Goal: Information Seeking & Learning: Learn about a topic

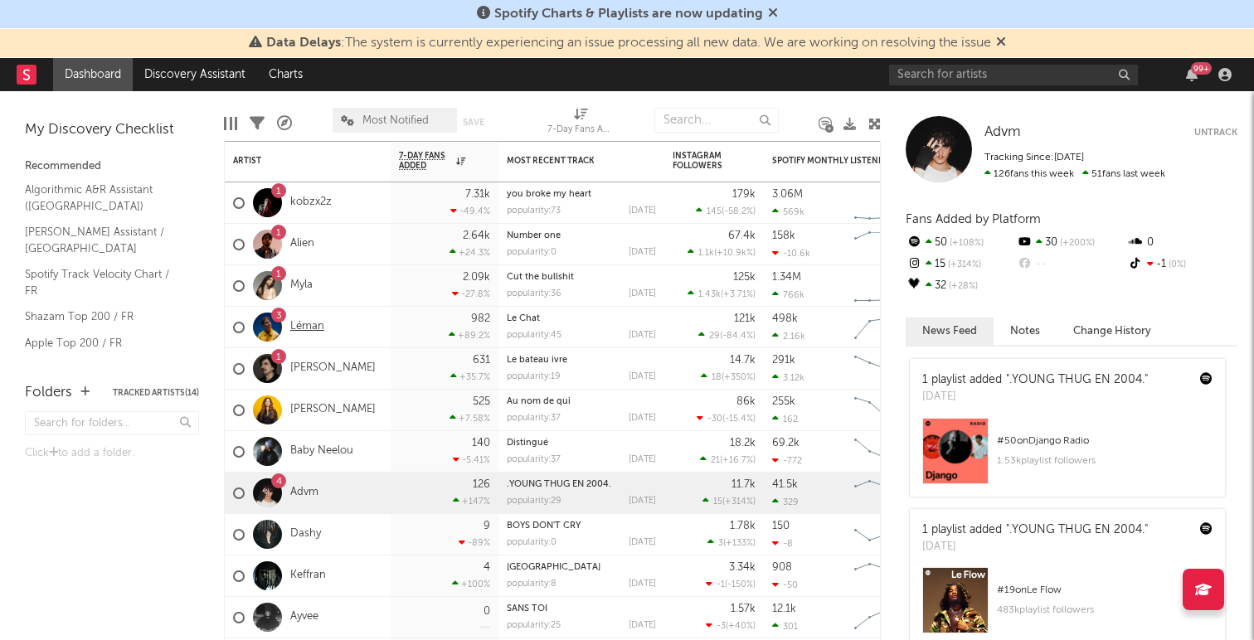
click at [309, 331] on link "Léman" at bounding box center [307, 327] width 34 height 14
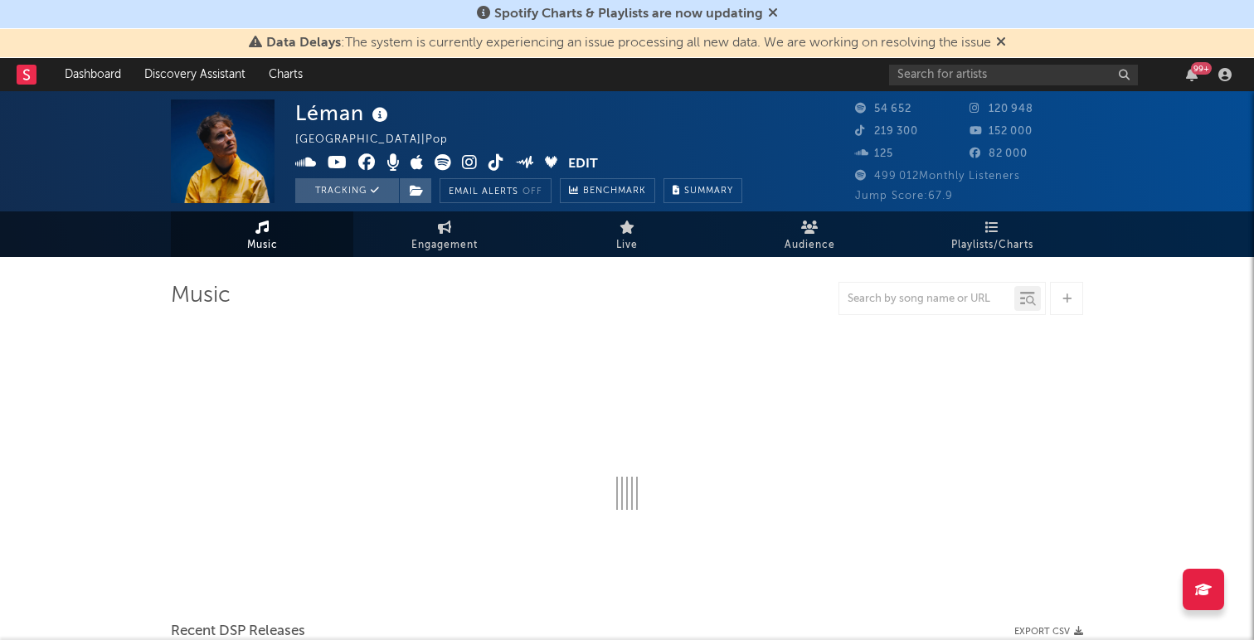
select select "6m"
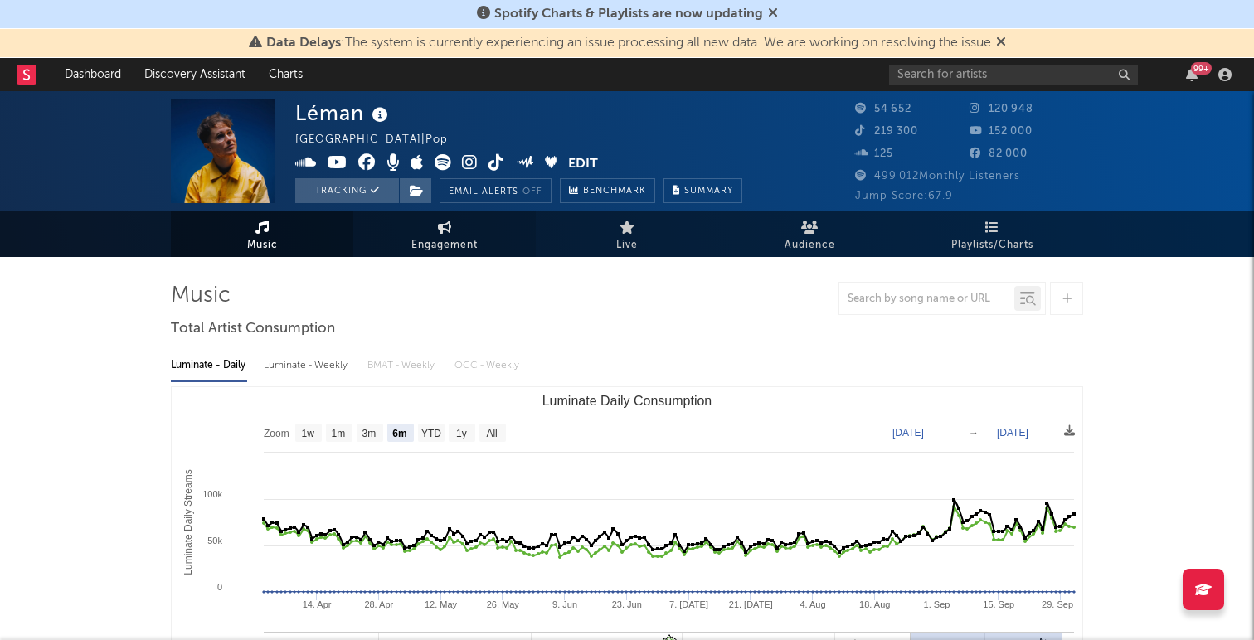
click at [445, 229] on icon at bounding box center [445, 227] width 14 height 13
select select "1w"
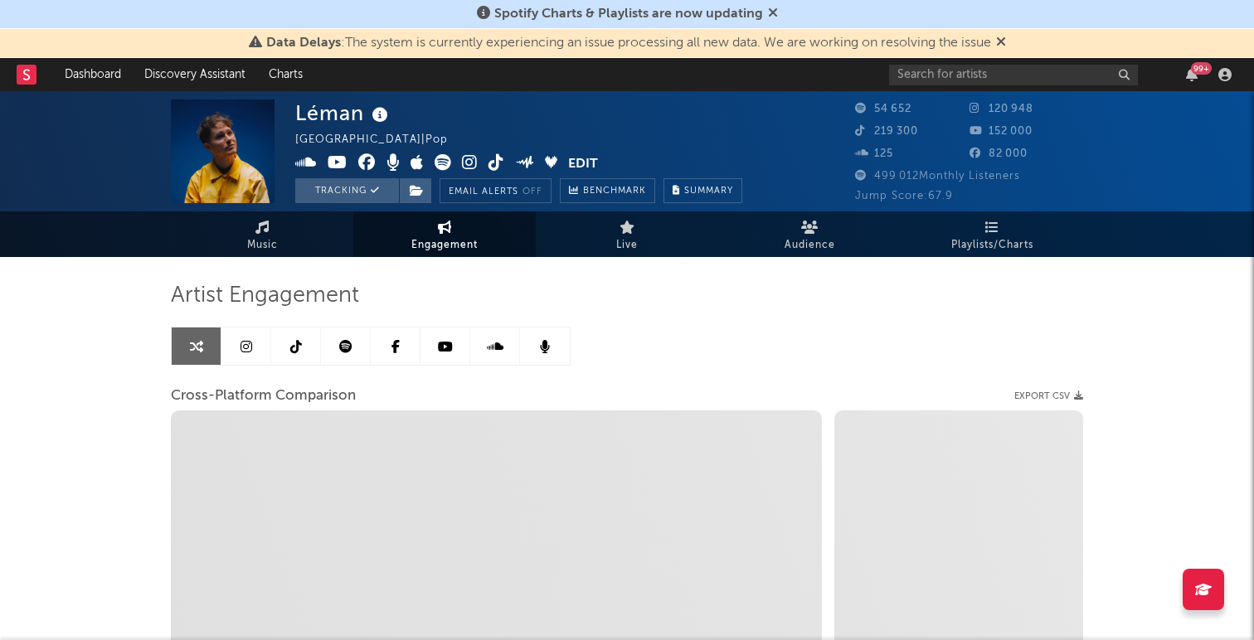
click at [258, 344] on link at bounding box center [246, 345] width 50 height 37
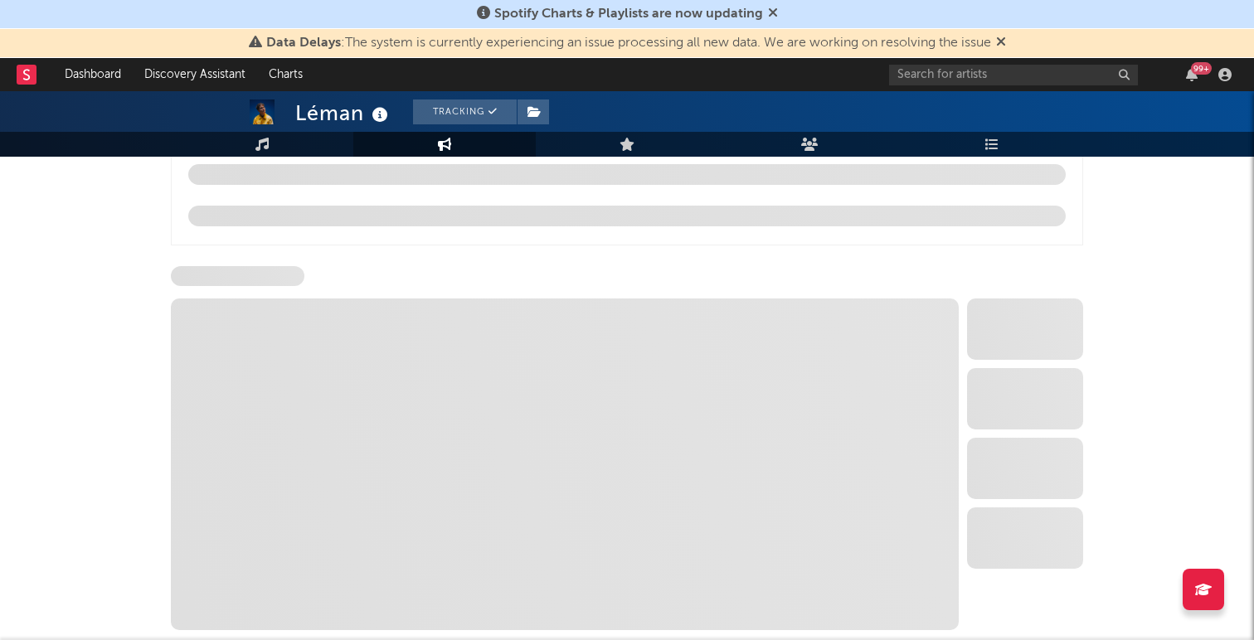
select select "6m"
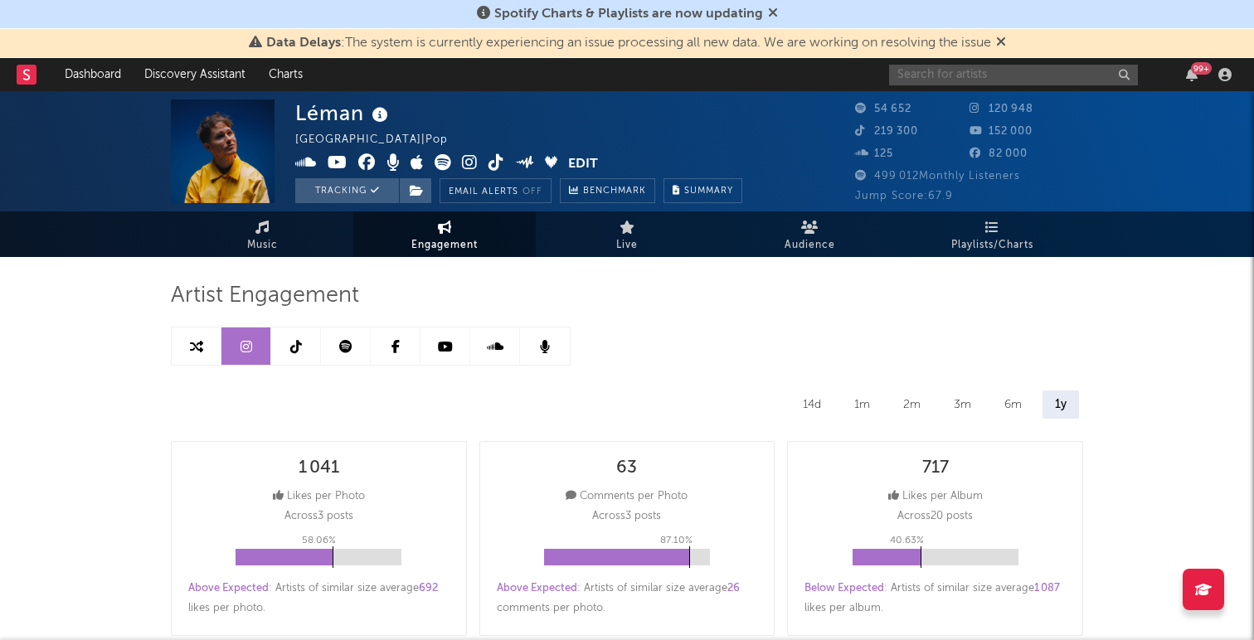
click at [952, 70] on input "text" at bounding box center [1013, 75] width 249 height 21
click at [268, 243] on span "Music" at bounding box center [262, 245] width 31 height 20
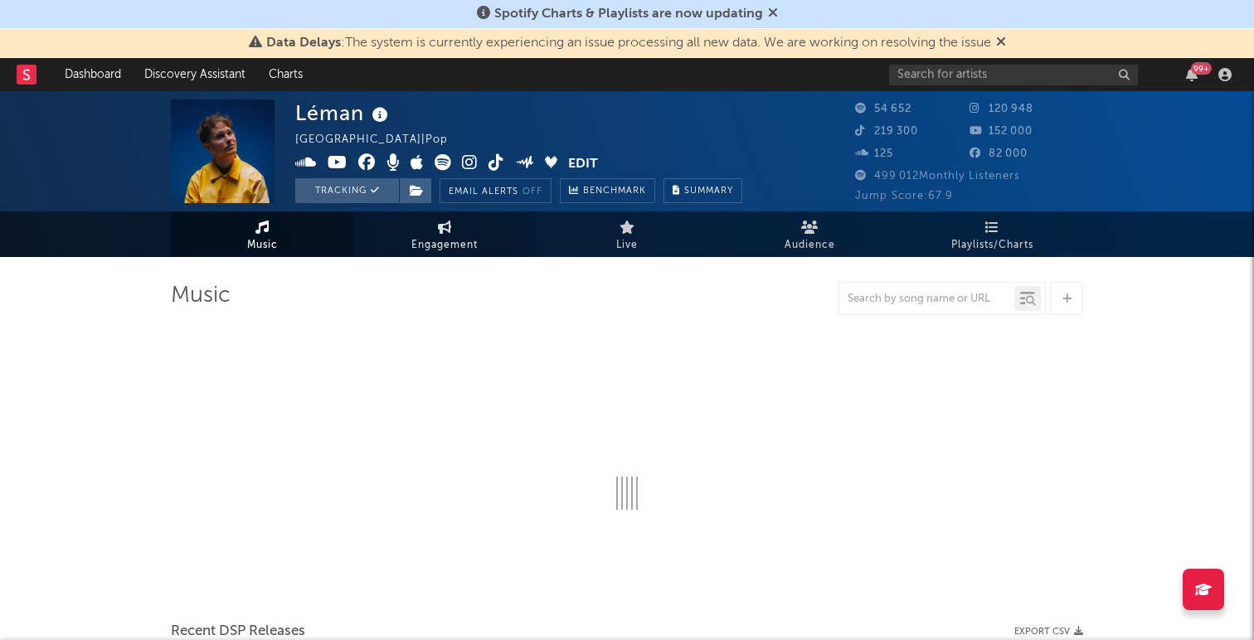
click at [438, 240] on span "Engagement" at bounding box center [444, 245] width 66 height 20
select select "1w"
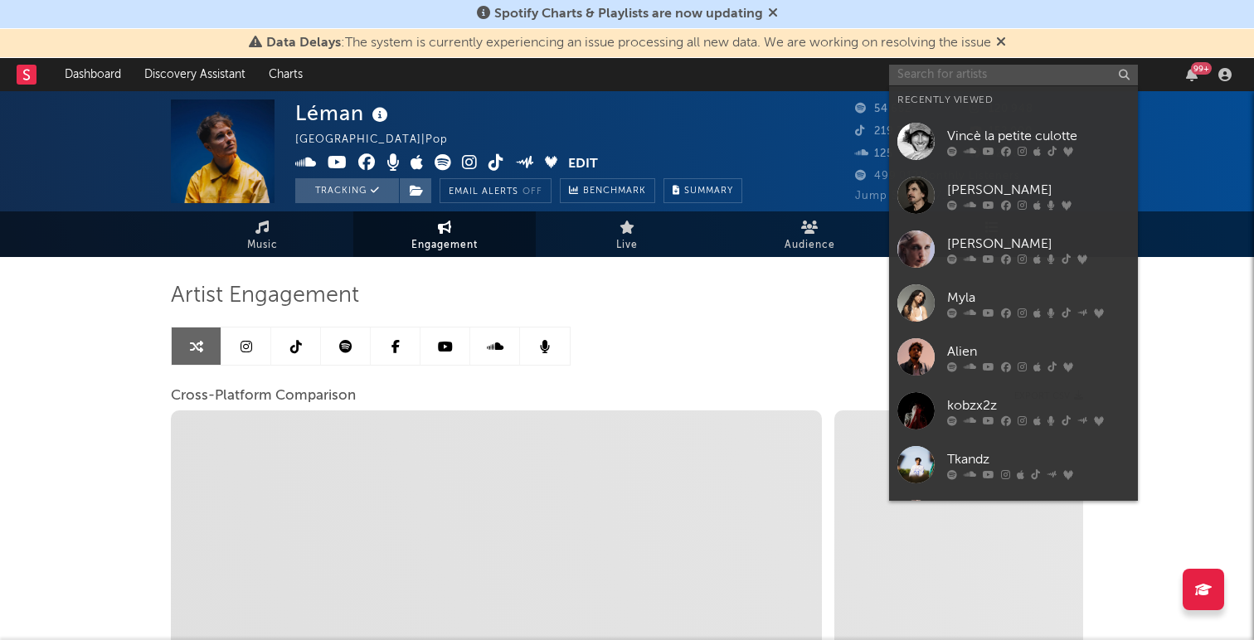
click at [1004, 74] on input "text" at bounding box center [1013, 75] width 249 height 21
select select "1m"
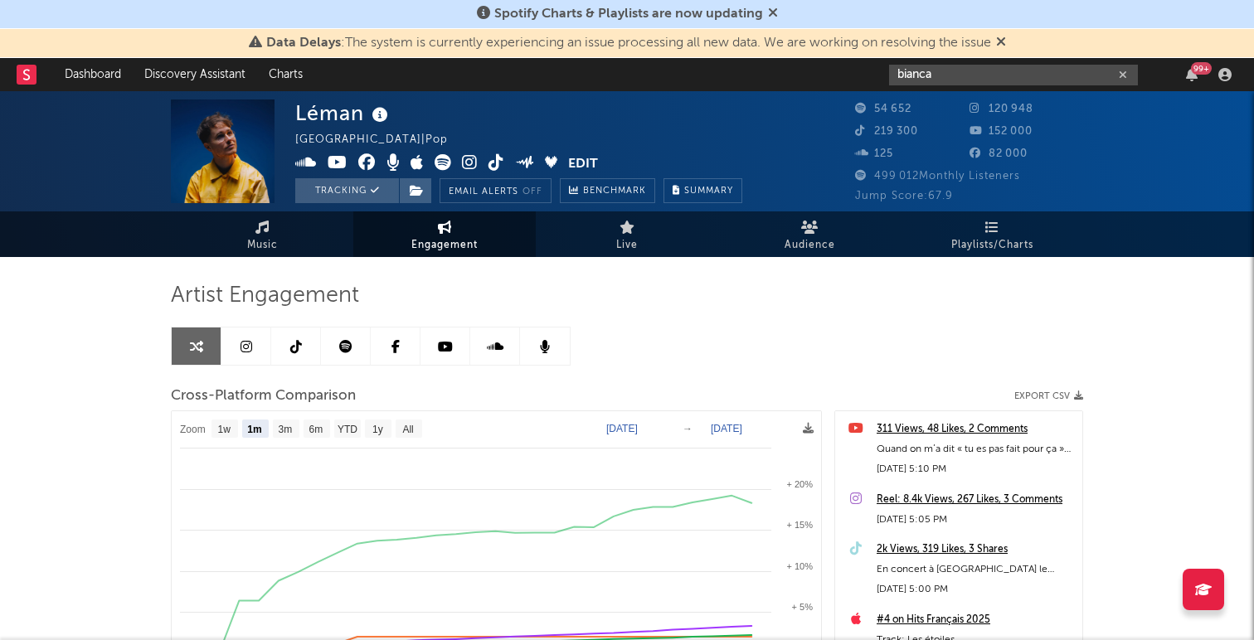
click at [949, 81] on input "bianca" at bounding box center [1013, 75] width 249 height 21
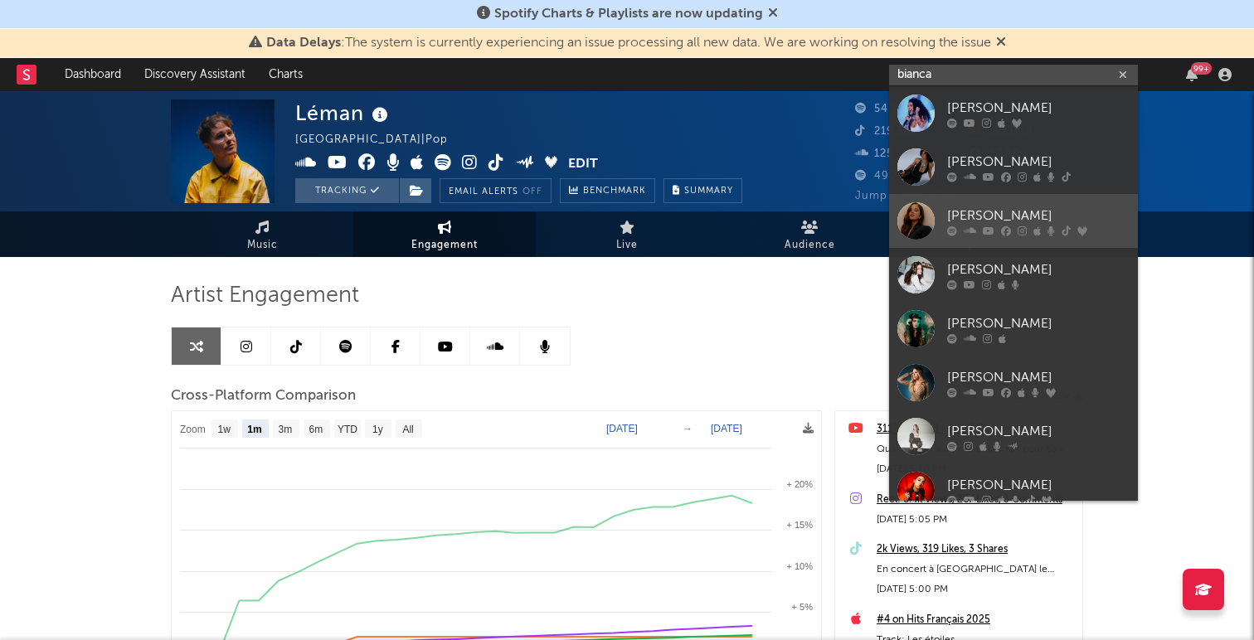
type input "bianca"
click at [979, 206] on div "[PERSON_NAME]" at bounding box center [1038, 216] width 182 height 20
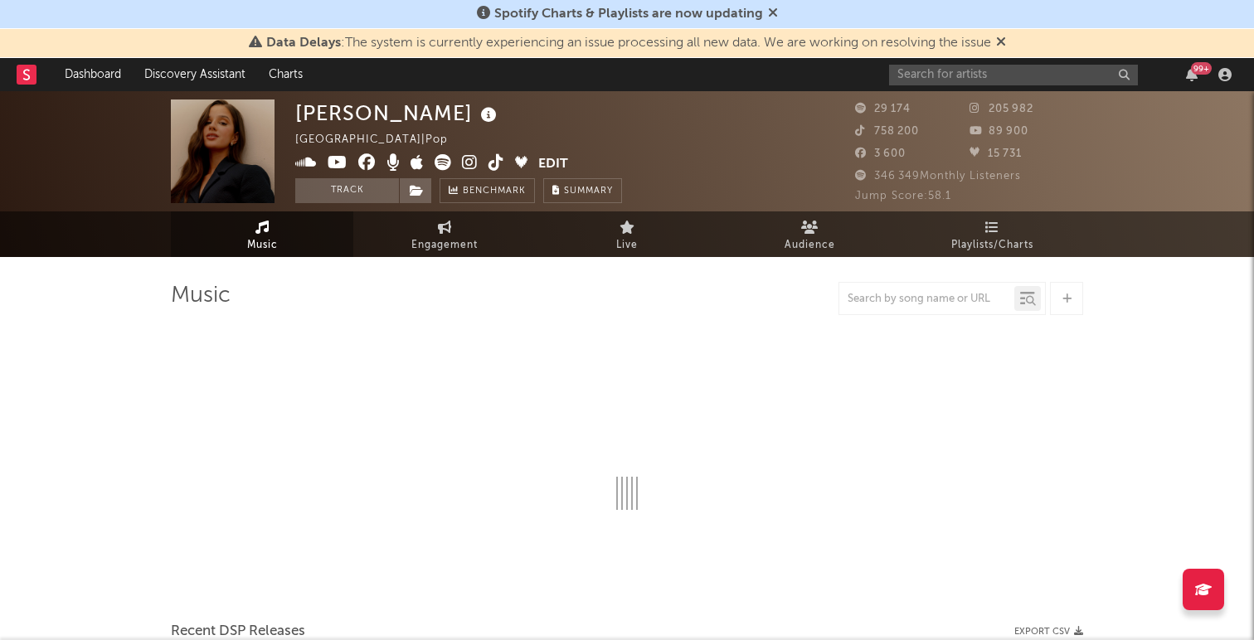
select select "6m"
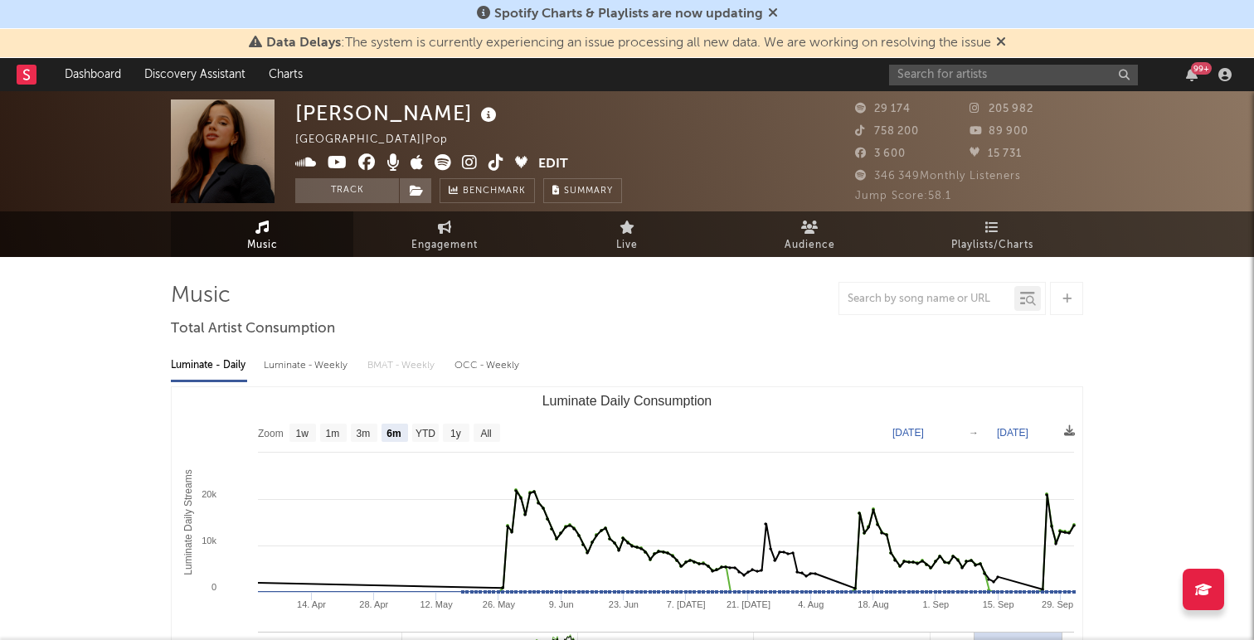
select select "6m"
click at [441, 236] on span "Engagement" at bounding box center [444, 245] width 66 height 20
select select "1w"
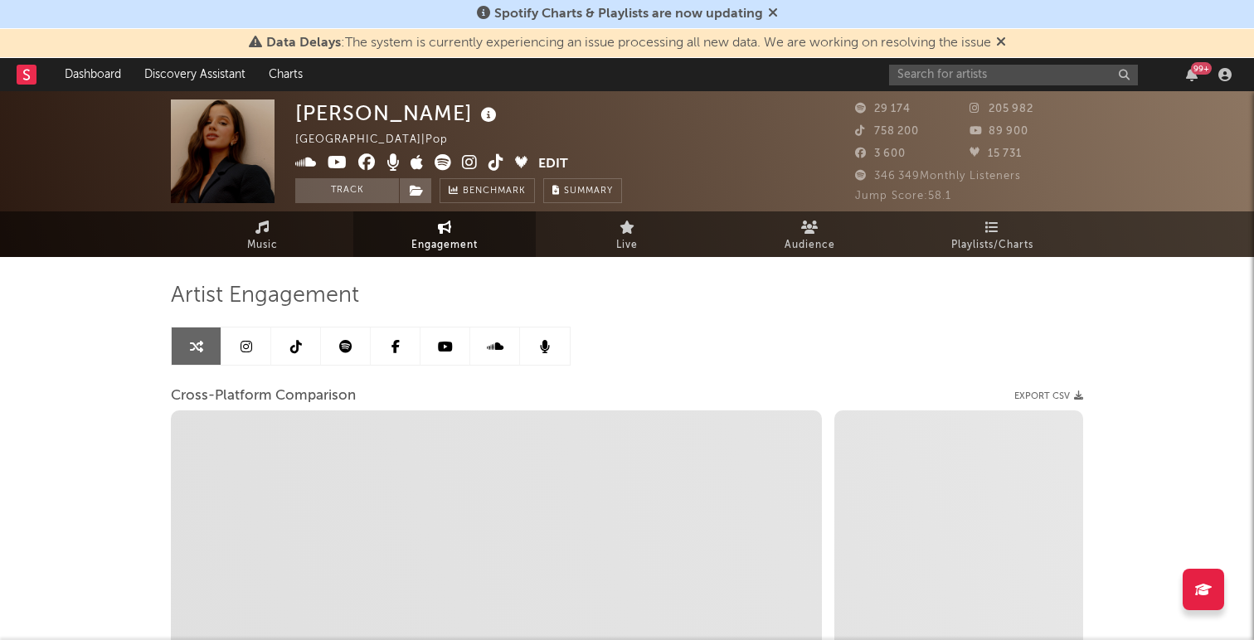
click at [248, 343] on icon at bounding box center [246, 346] width 12 height 13
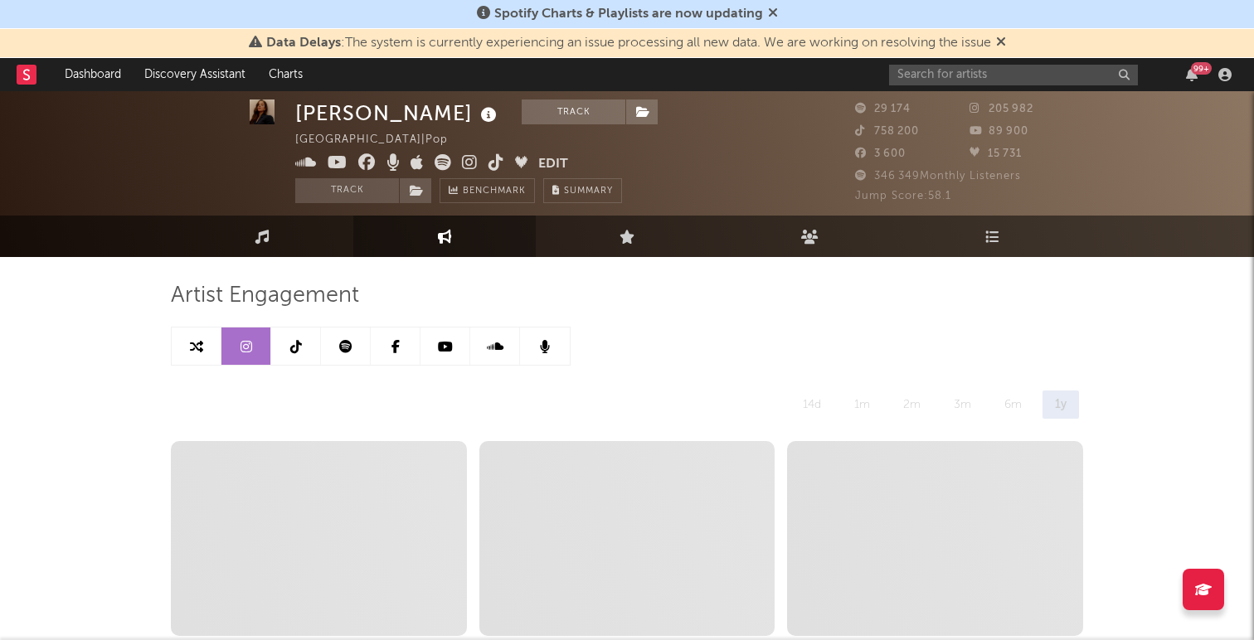
scroll to position [19, 0]
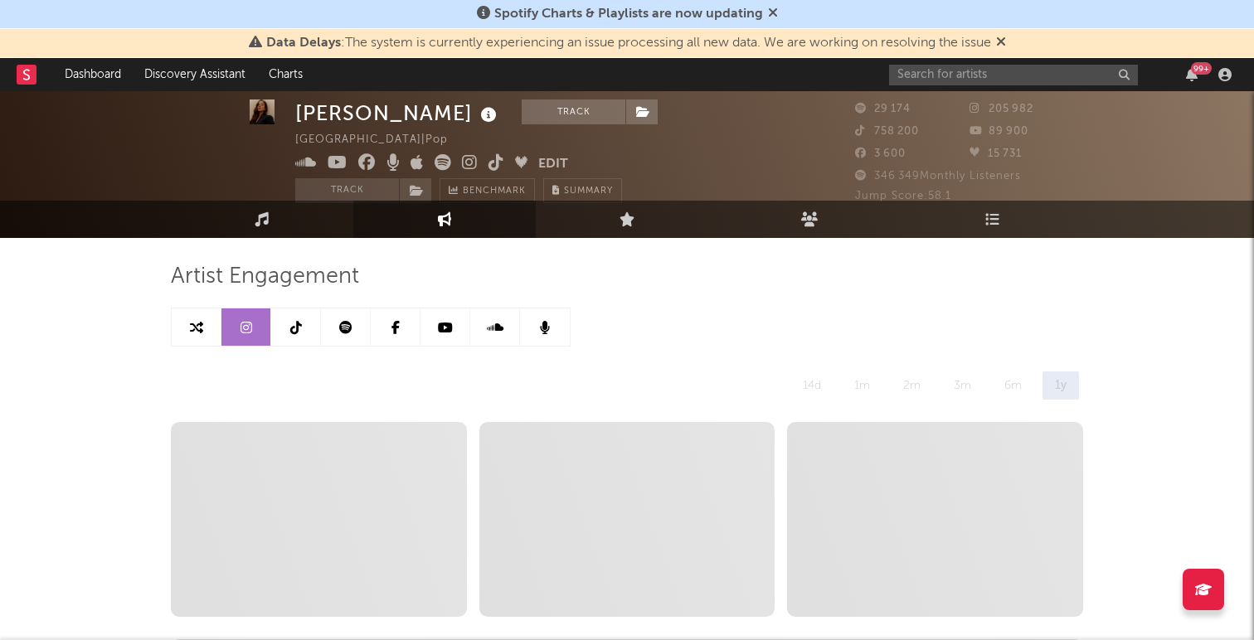
select select "6m"
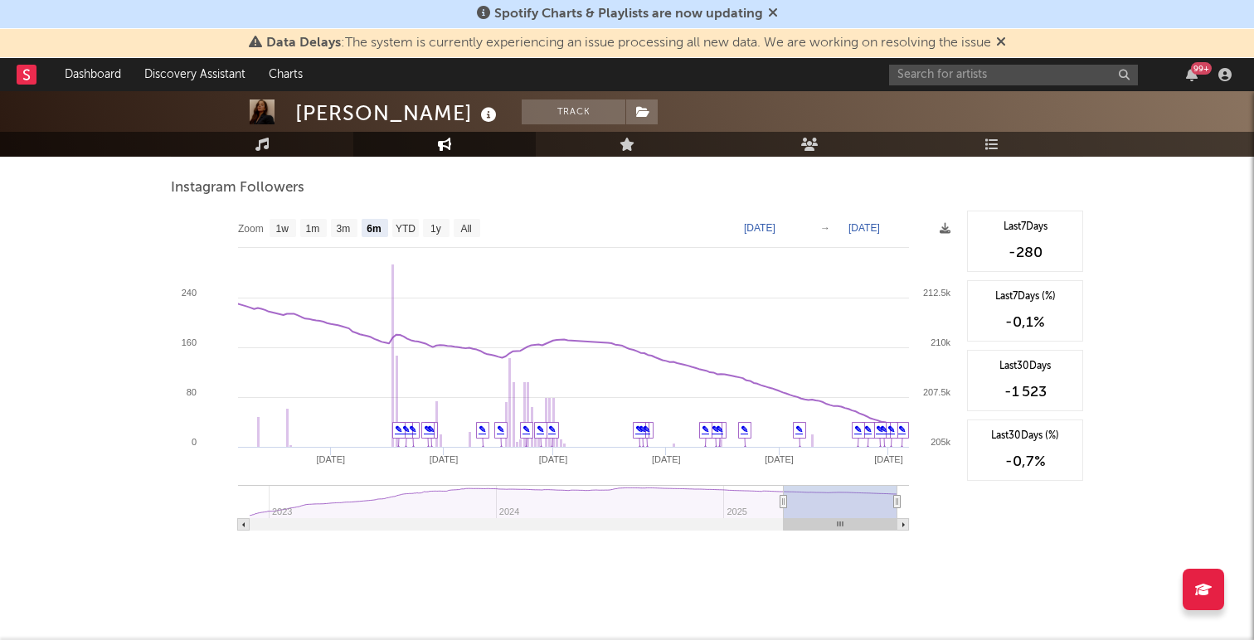
scroll to position [2549, 0]
